Goal: Information Seeking & Learning: Learn about a topic

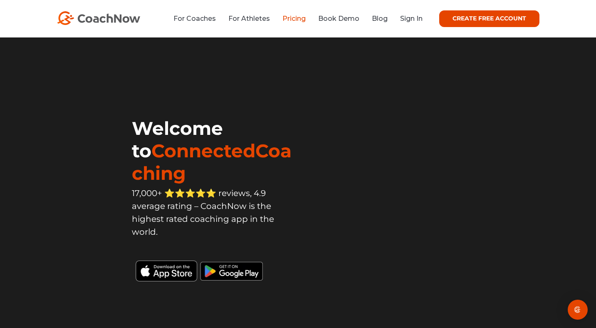
click at [295, 22] on link "Pricing" at bounding box center [293, 19] width 23 height 8
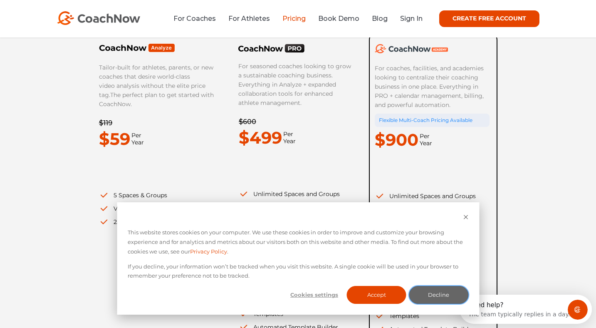
click at [442, 294] on button "Decline" at bounding box center [438, 295] width 59 height 18
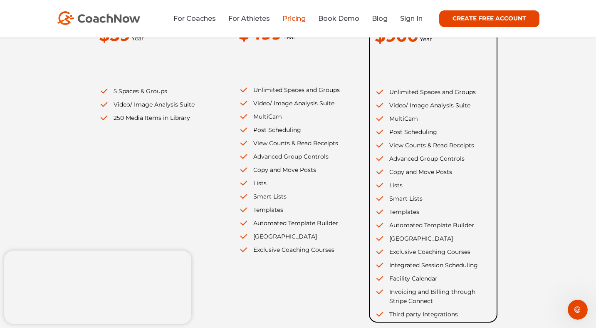
scroll to position [239, 0]
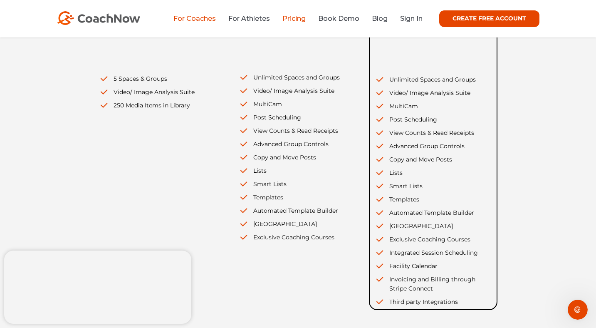
click at [201, 20] on link "For Coaches" at bounding box center [194, 19] width 42 height 8
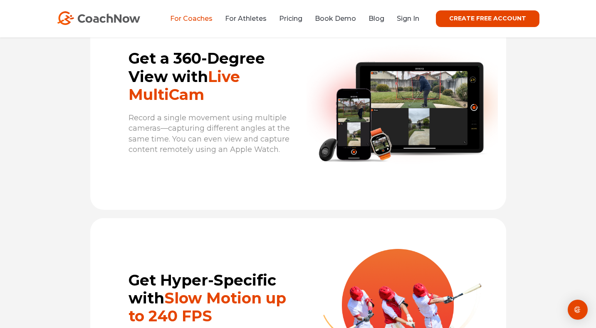
scroll to position [1914, 0]
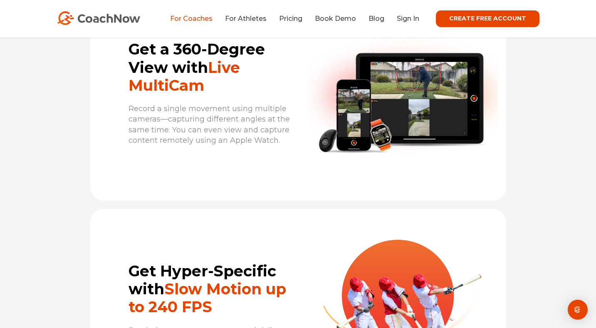
click at [198, 147] on div "Get a 360-Degree View with Live MultiCam Record a single movement using multipl…" at bounding box center [194, 93] width 208 height 107
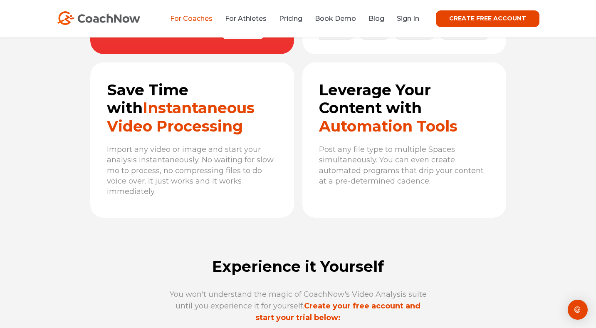
scroll to position [2730, 0]
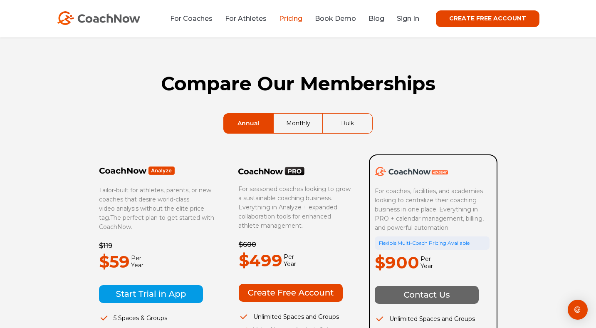
scroll to position [239, 0]
